Goal: Task Accomplishment & Management: Use online tool/utility

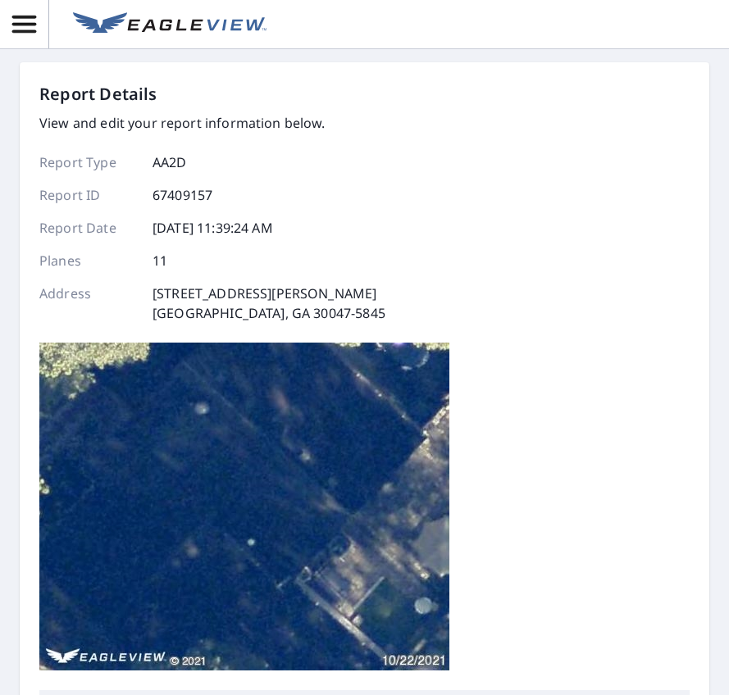
click at [645, 442] on div "Report Details View and edit your report information below. Report Type AA2D Re…" at bounding box center [364, 386] width 650 height 608
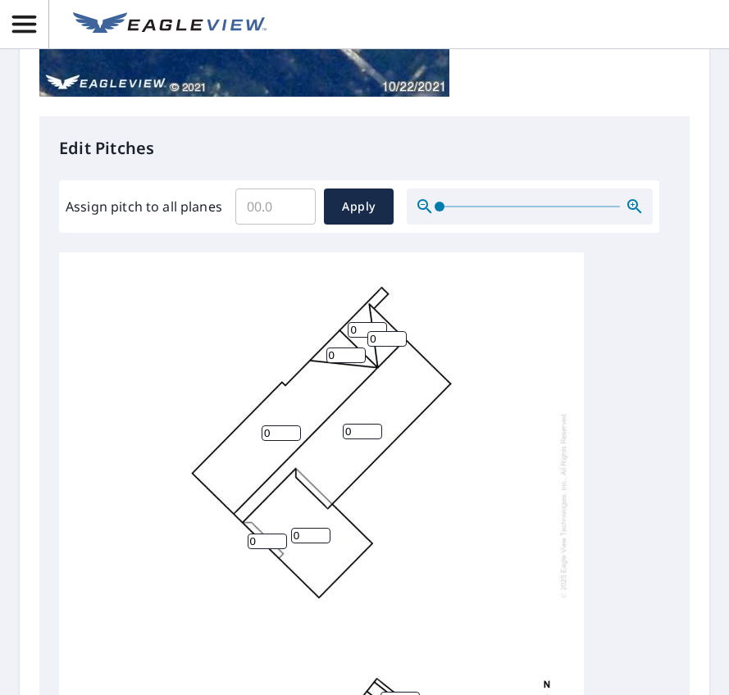
scroll to position [17, 0]
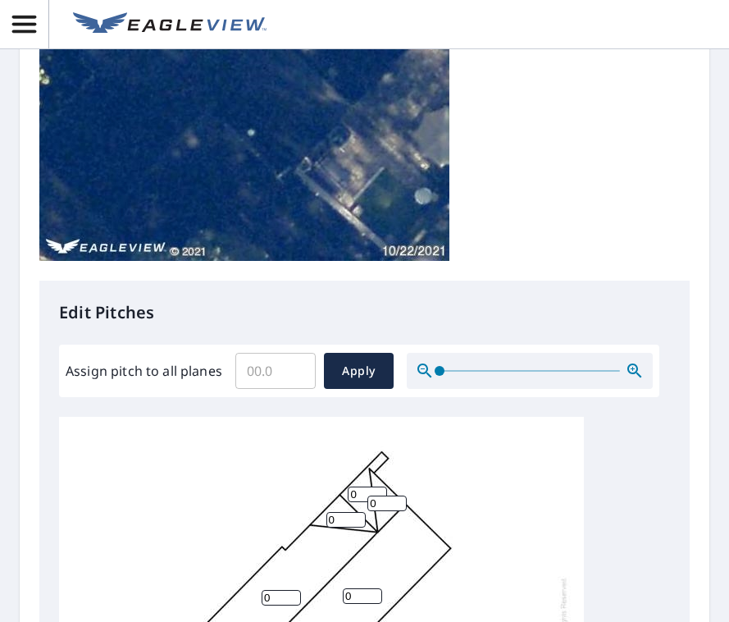
scroll to position [17, 0]
click at [291, 368] on input "0.1" at bounding box center [275, 371] width 80 height 46
drag, startPoint x: 271, startPoint y: 370, endPoint x: 223, endPoint y: 370, distance: 48.4
click at [223, 370] on div "Assign pitch to all planes 0.1 ​ Apply" at bounding box center [359, 371] width 587 height 36
type input "9"
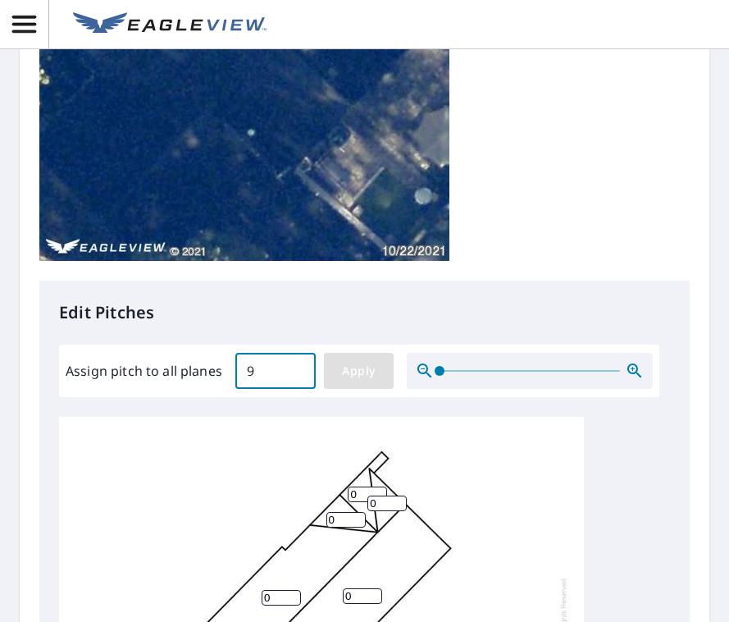
click at [352, 374] on span "Apply" at bounding box center [358, 371] width 43 height 21
type input "9"
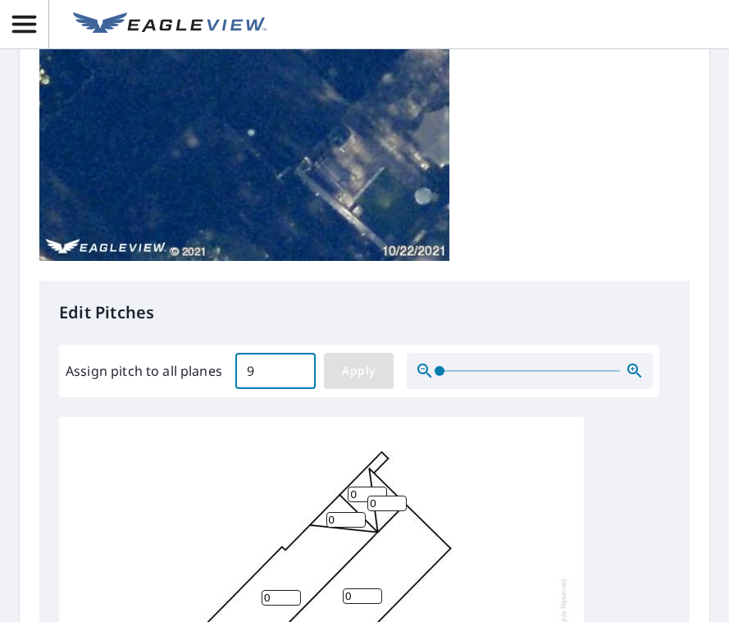
type input "9"
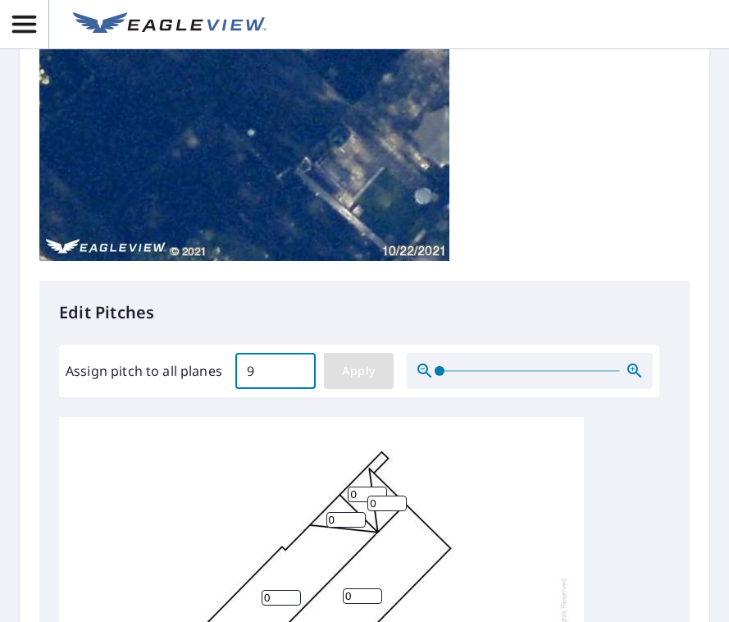
type input "9"
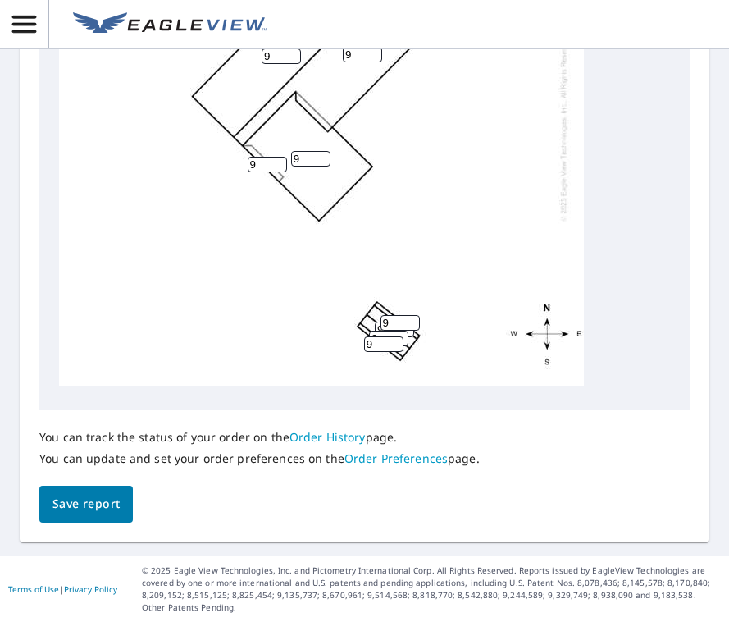
scroll to position [984, 0]
click at [90, 522] on button "Save report" at bounding box center [85, 503] width 93 height 37
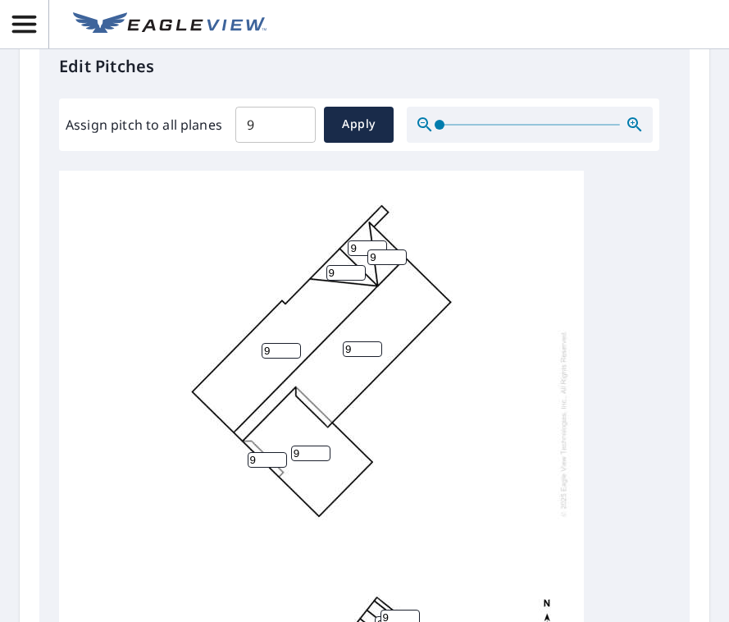
scroll to position [0, 0]
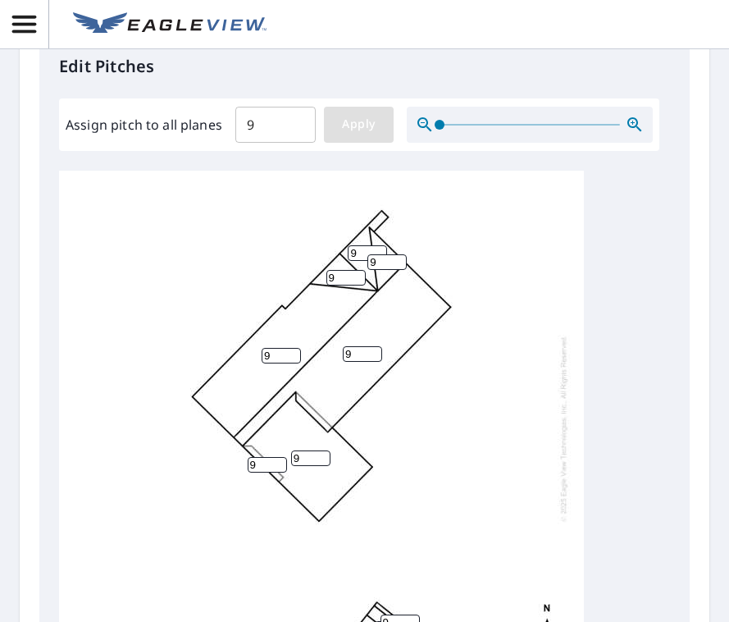
click at [371, 125] on span "Apply" at bounding box center [358, 124] width 43 height 21
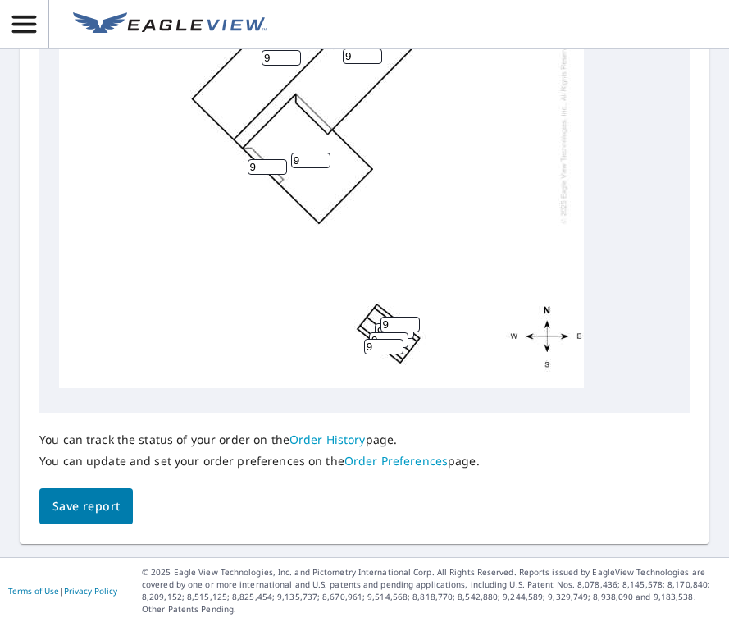
scroll to position [1059, 0]
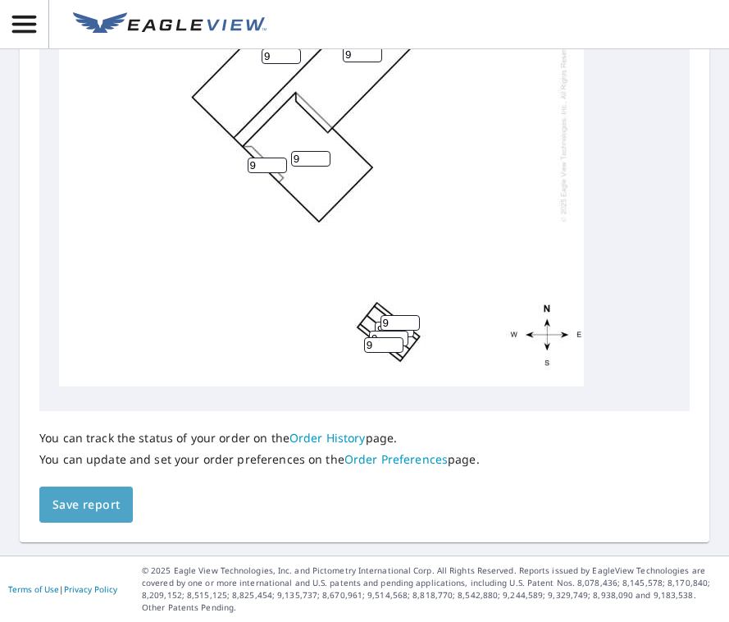
click at [107, 508] on span "Save report" at bounding box center [85, 504] width 67 height 21
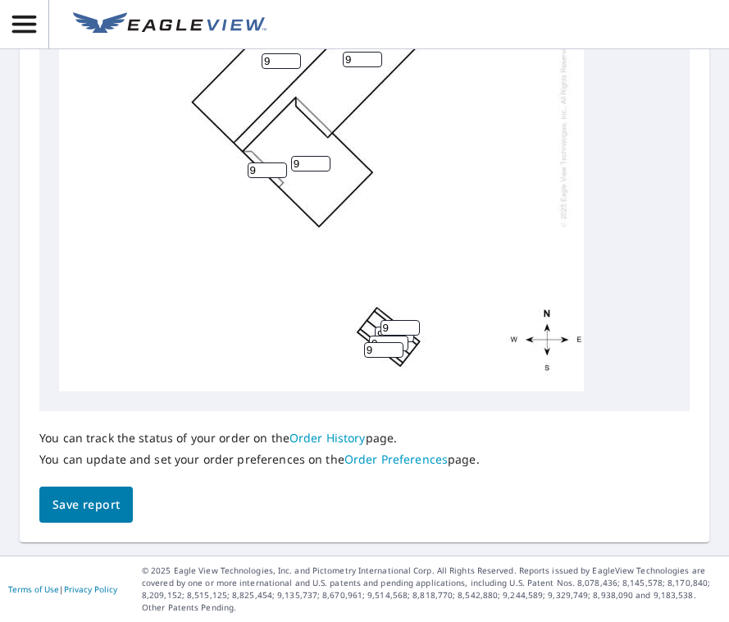
click at [697, 447] on div "Report generated successfully. Click here to download your report. Report Detai…" at bounding box center [364, 311] width 729 height 622
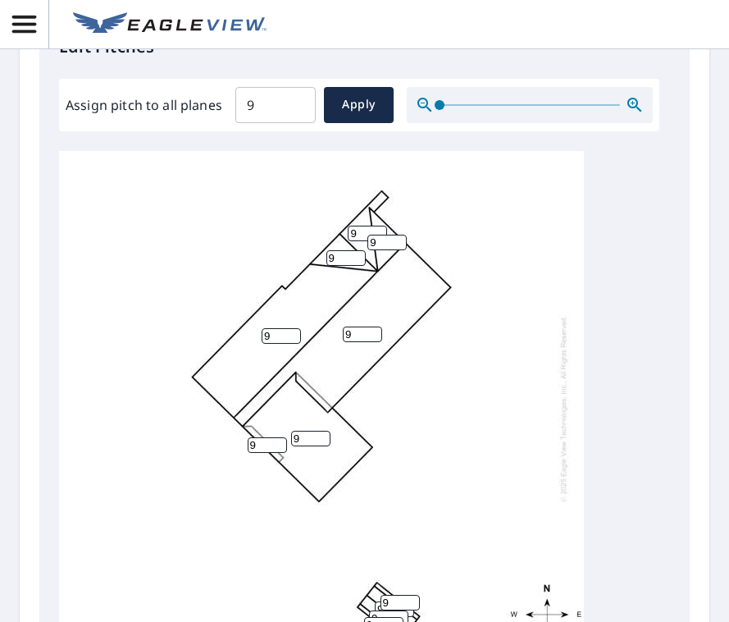
scroll to position [731, 0]
